Goal: Task Accomplishment & Management: Manage account settings

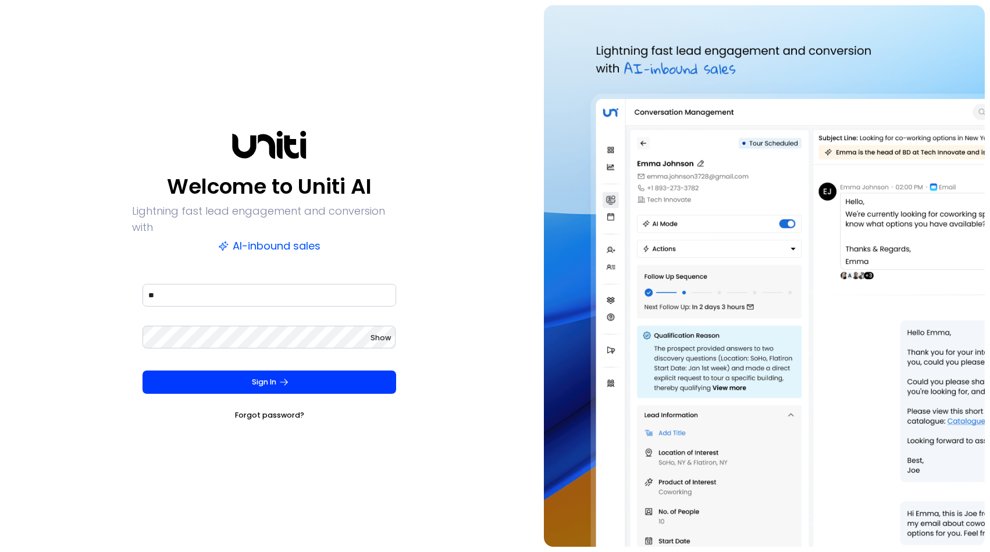
type input "*"
type input "**********"
click at [100, 259] on div "**********" at bounding box center [269, 276] width 528 height 542
click at [118, 292] on div "**********" at bounding box center [269, 276] width 528 height 542
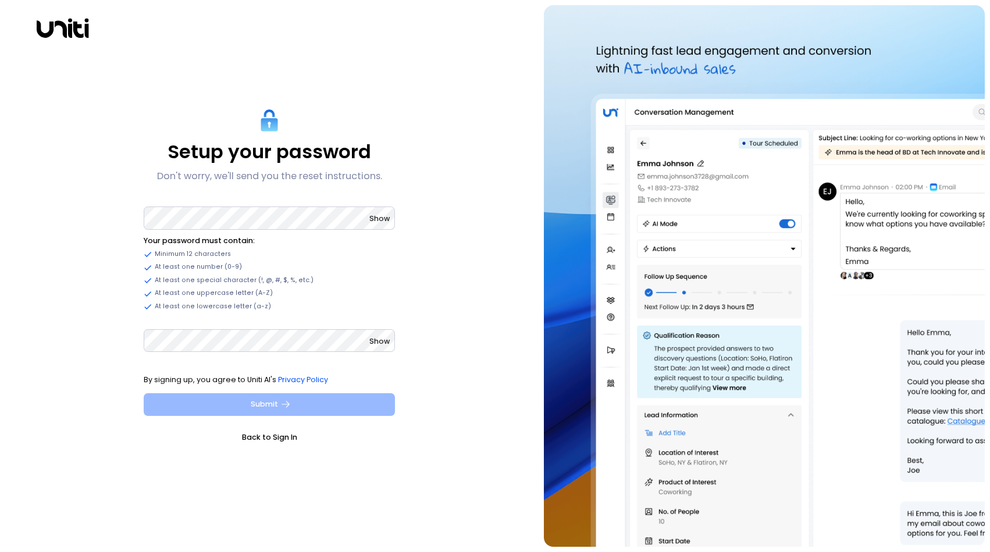
click at [243, 396] on button "Submit" at bounding box center [269, 404] width 251 height 23
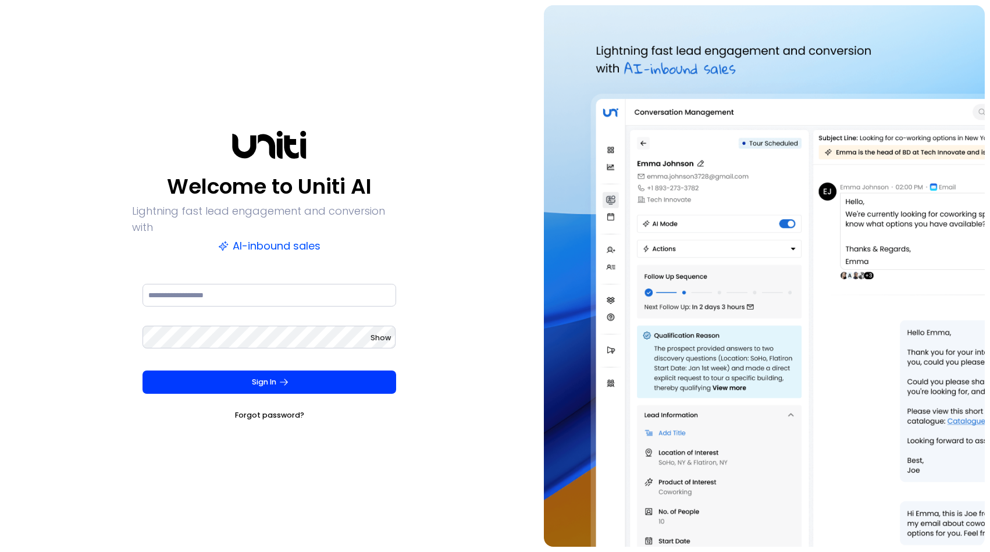
type input "**********"
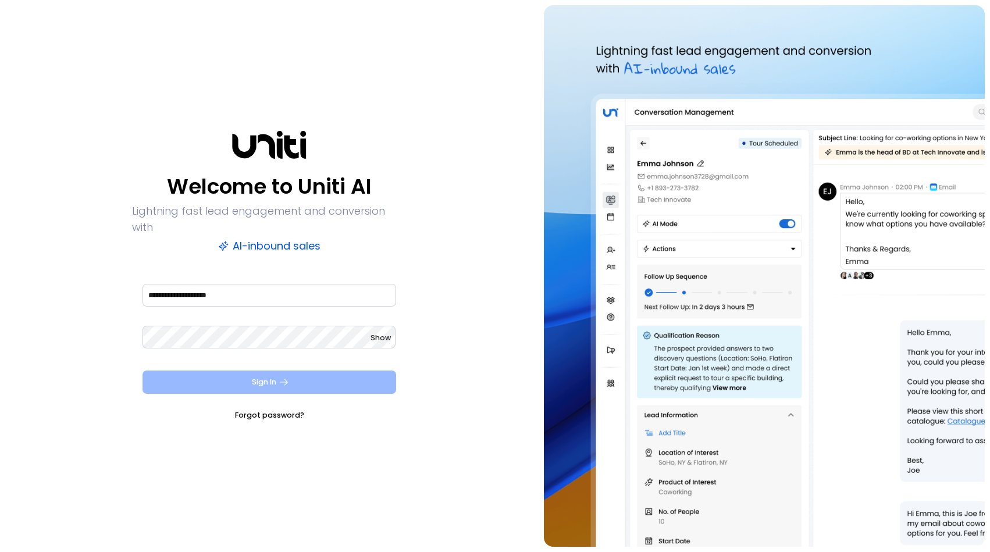
click at [314, 371] on button "Sign In" at bounding box center [270, 382] width 254 height 23
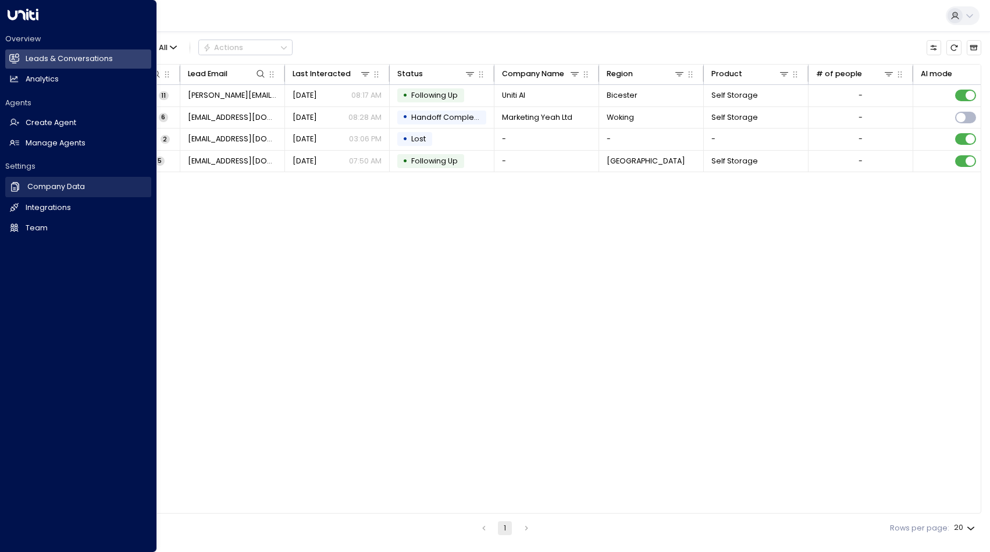
click at [40, 194] on link "Company Data Company Data" at bounding box center [78, 187] width 146 height 20
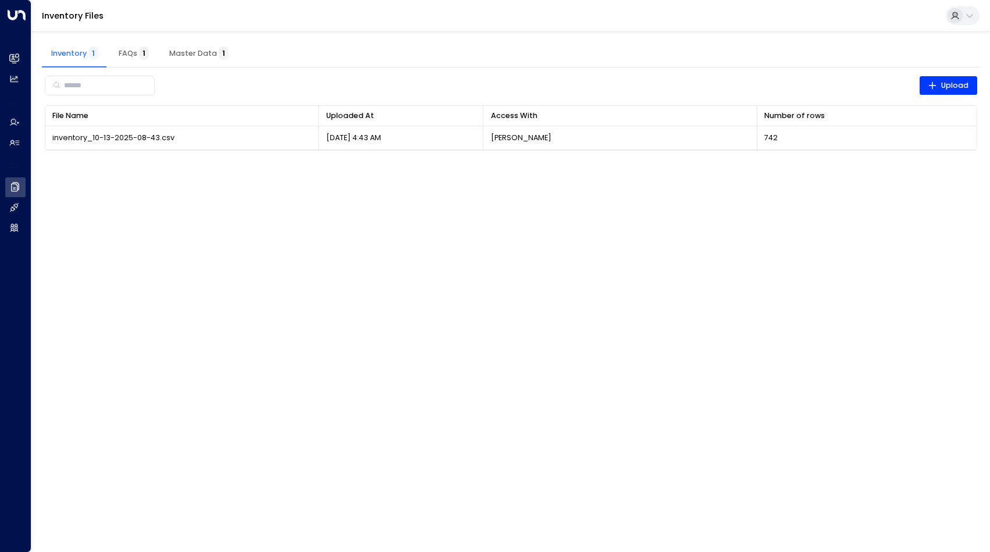
click at [957, 13] on icon at bounding box center [955, 16] width 8 height 8
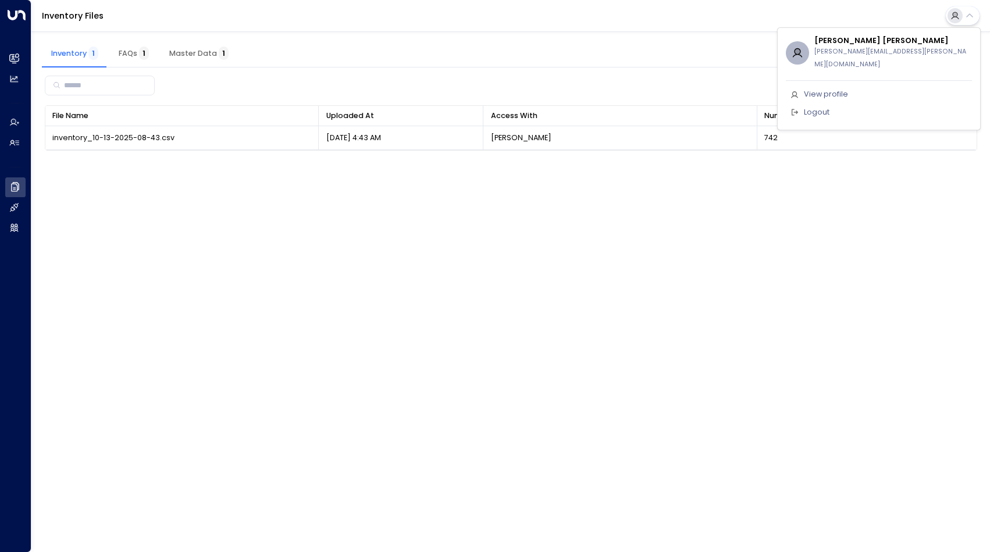
click at [822, 89] on span "View profile" at bounding box center [826, 94] width 44 height 11
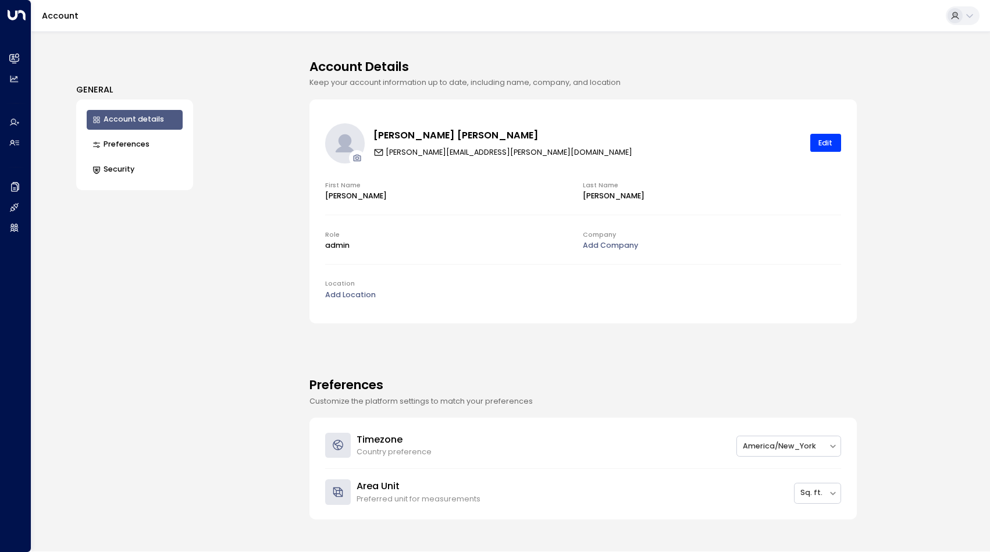
click at [136, 168] on button "Security" at bounding box center [135, 170] width 97 height 20
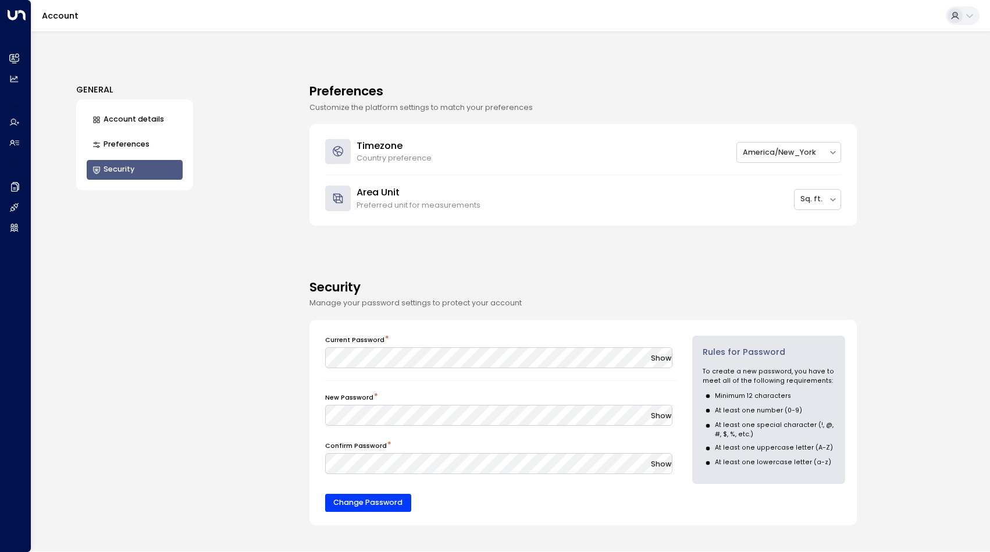
scroll to position [52, 0]
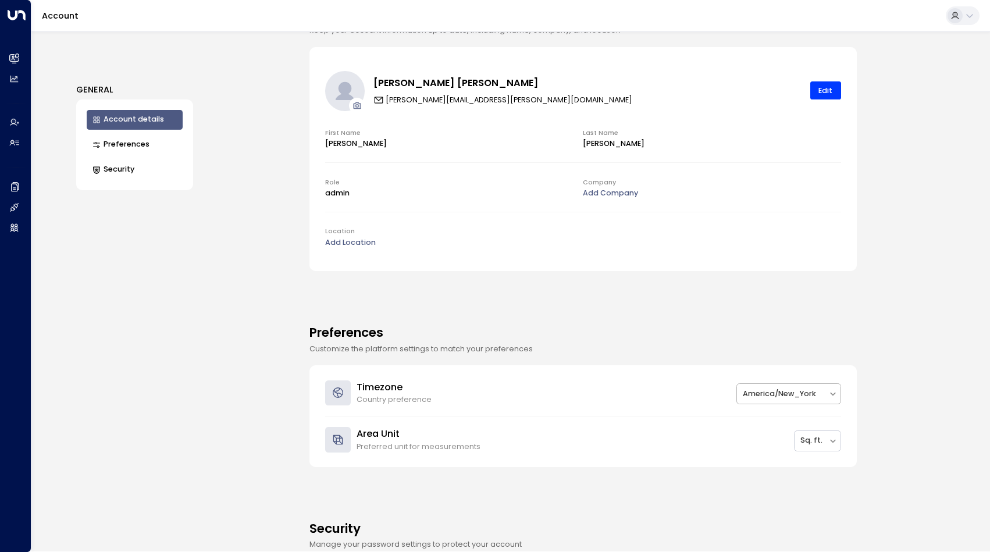
click at [786, 392] on div at bounding box center [783, 394] width 80 height 13
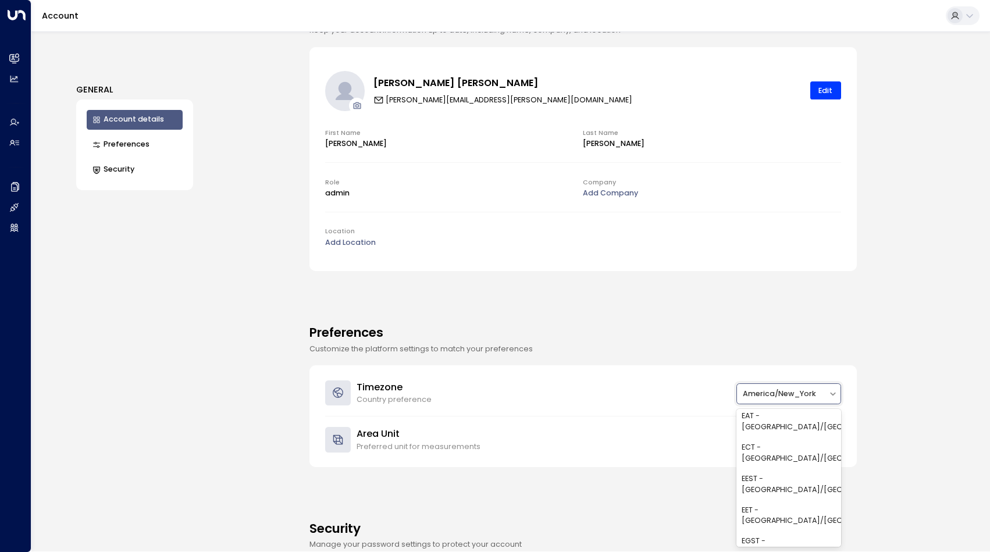
scroll to position [1615, 0]
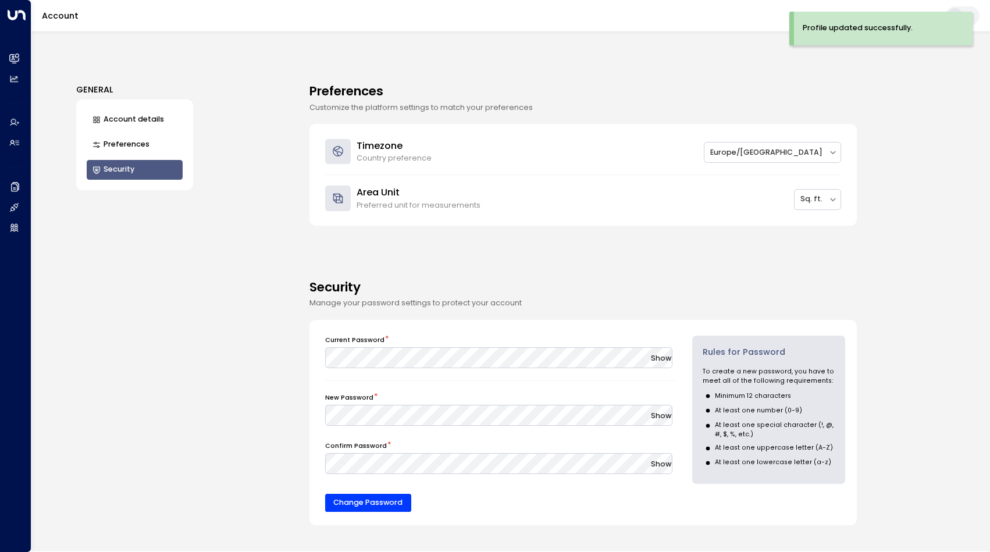
scroll to position [0, 0]
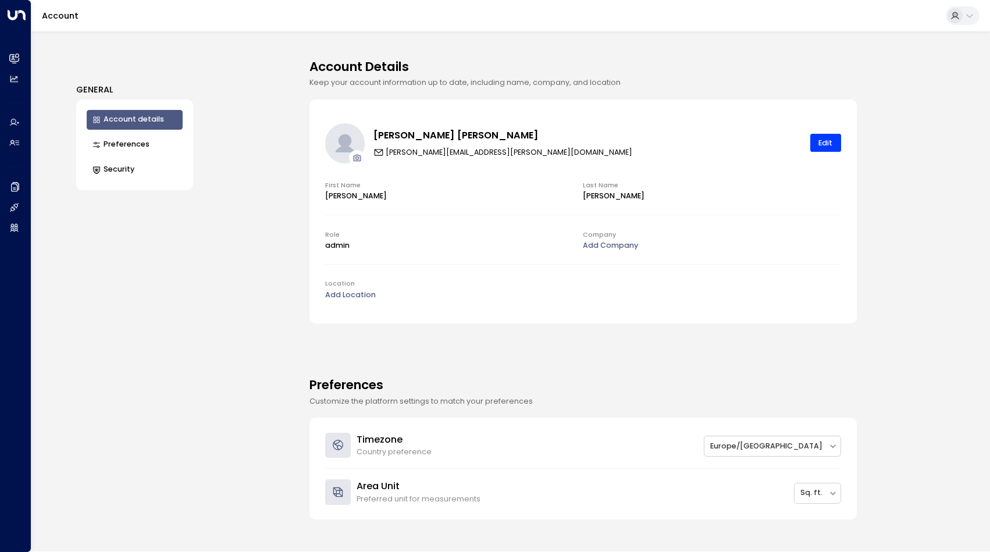
click at [118, 149] on button "Preferences" at bounding box center [135, 145] width 97 height 20
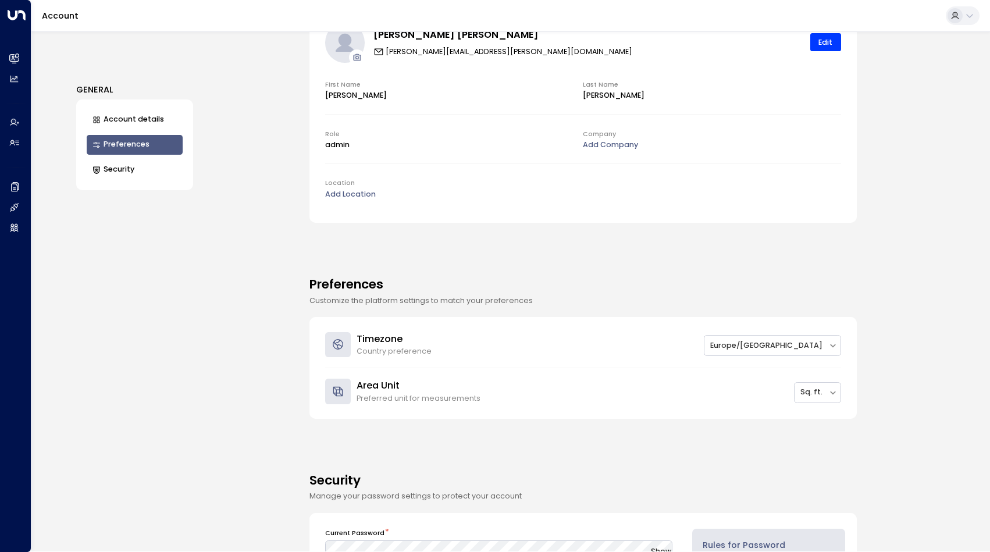
scroll to position [157, 0]
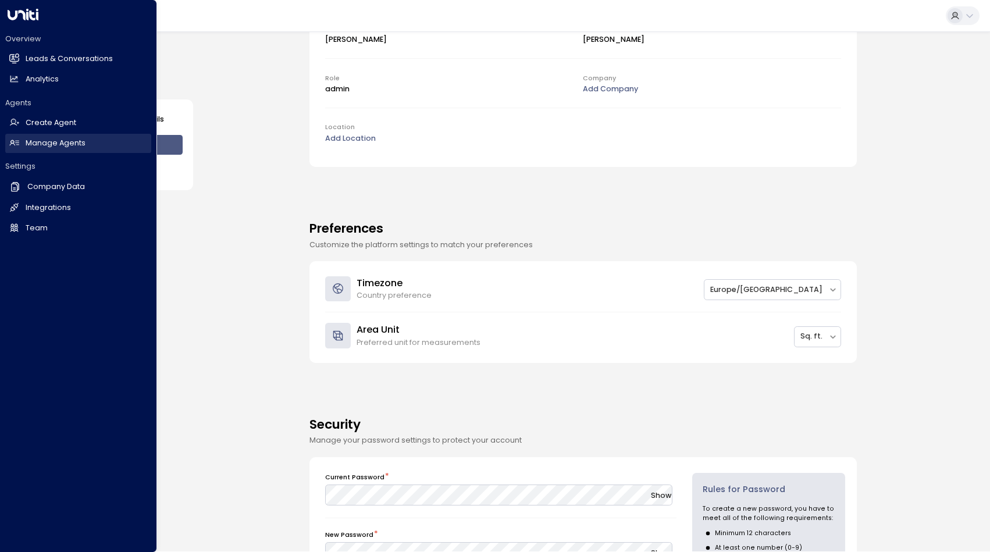
click at [14, 144] on icon at bounding box center [14, 143] width 9 height 6
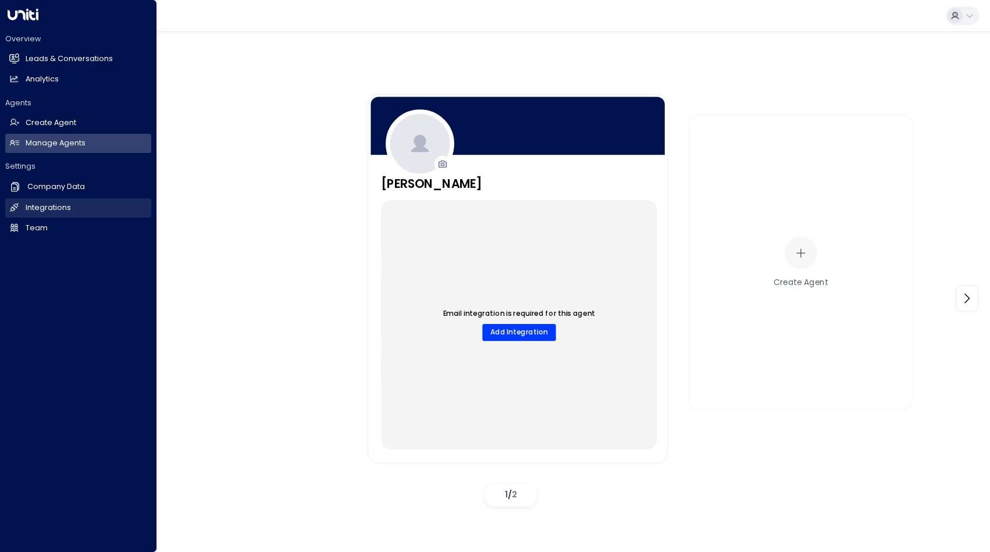
click at [30, 207] on h2 "Integrations" at bounding box center [48, 208] width 45 height 11
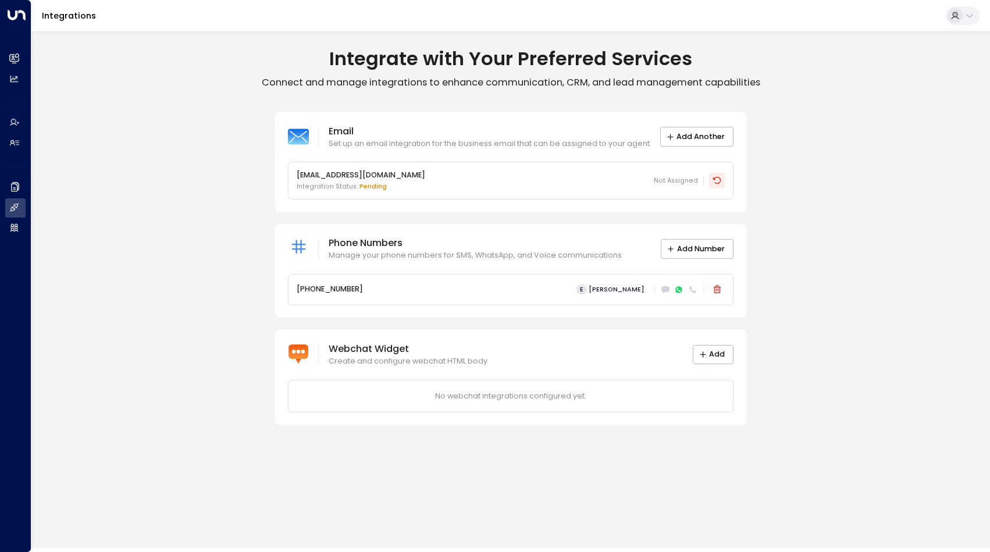
click at [716, 181] on icon at bounding box center [717, 180] width 9 height 9
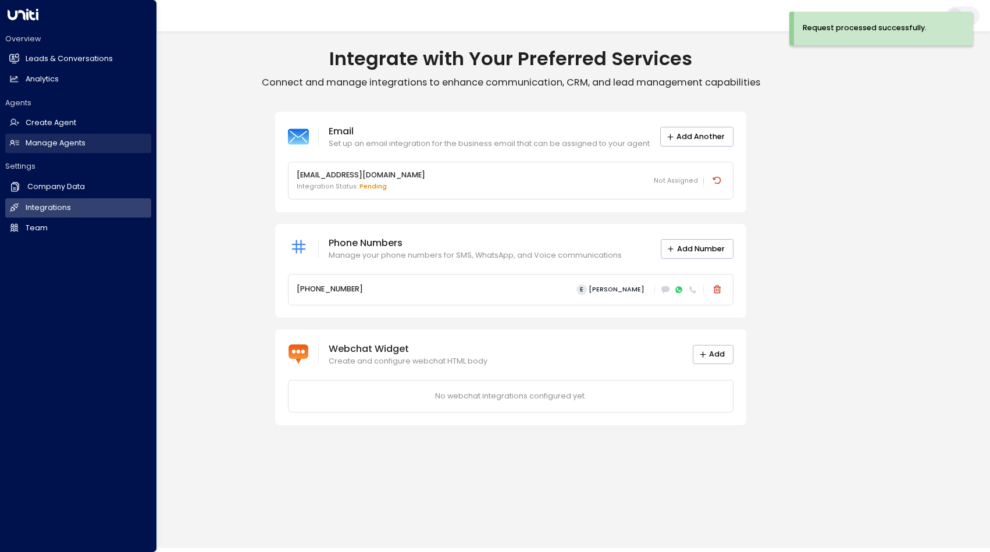
click at [19, 134] on link "Manage Agents Manage Agents" at bounding box center [78, 143] width 146 height 19
